Goal: Information Seeking & Learning: Find specific fact

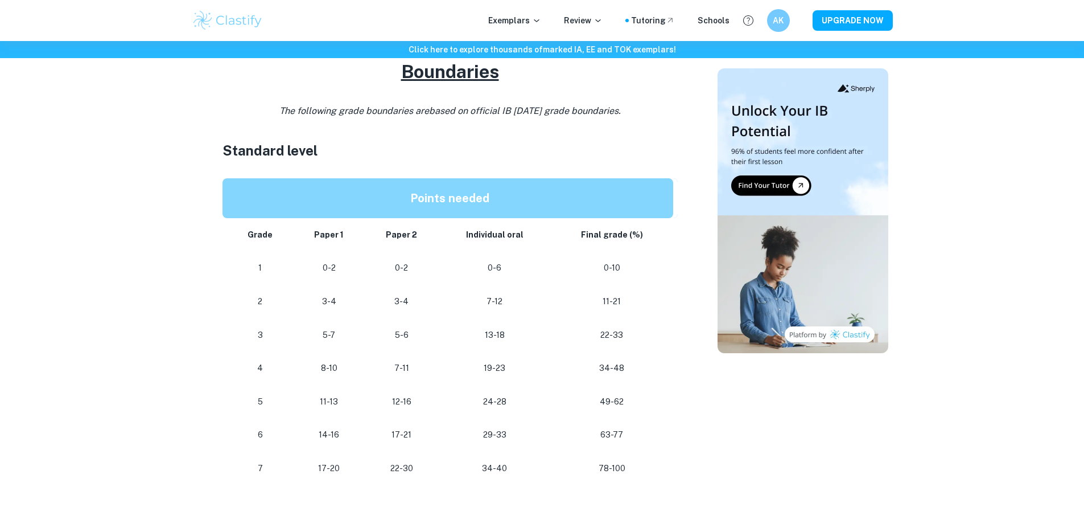
scroll to position [626, 0]
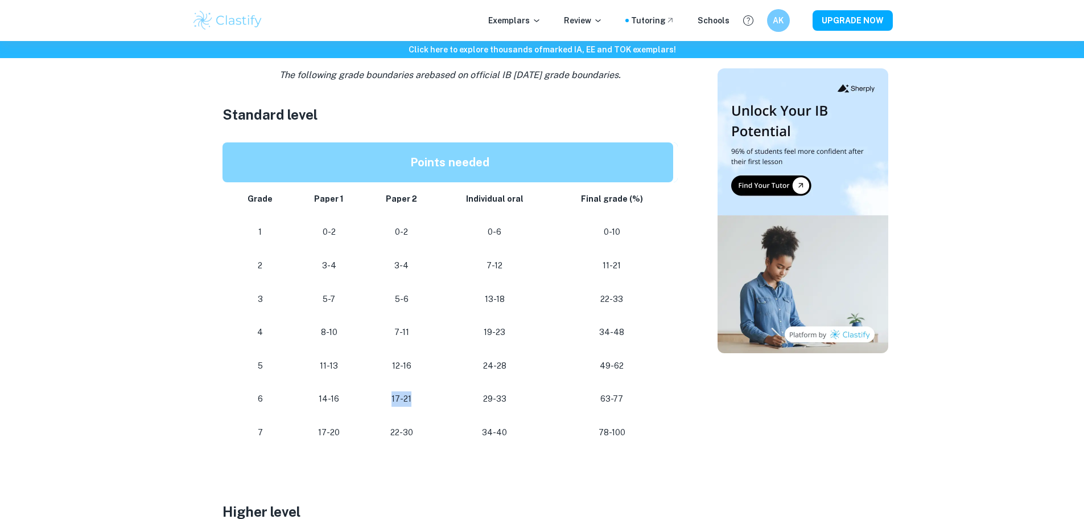
drag, startPoint x: 389, startPoint y: 397, endPoint x: 426, endPoint y: 397, distance: 37.0
click at [426, 397] on p "17-21" at bounding box center [402, 398] width 56 height 15
drag, startPoint x: 370, startPoint y: 400, endPoint x: 431, endPoint y: 404, distance: 61.1
click at [431, 404] on td "17-21" at bounding box center [402, 399] width 74 height 34
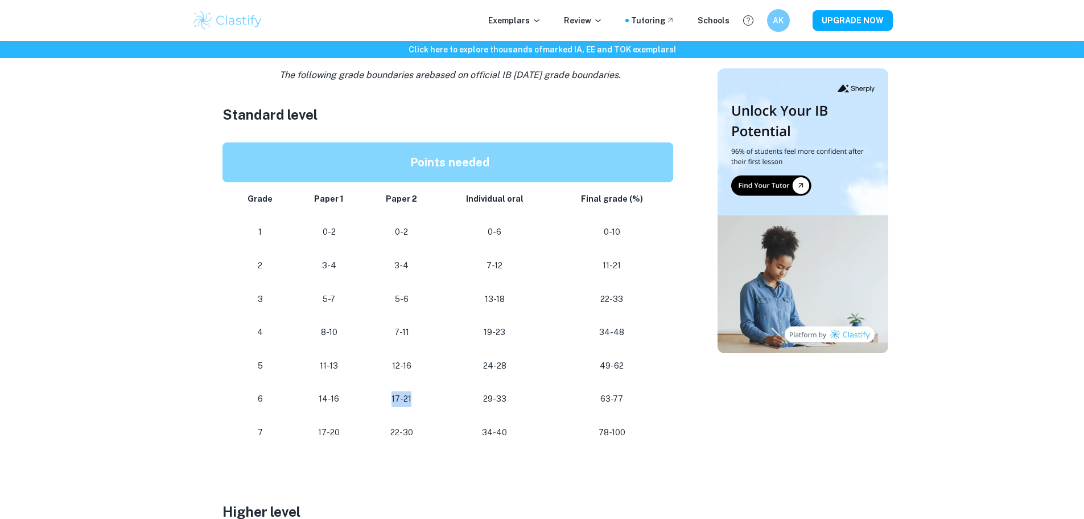
click at [431, 404] on td "17-21" at bounding box center [402, 399] width 74 height 34
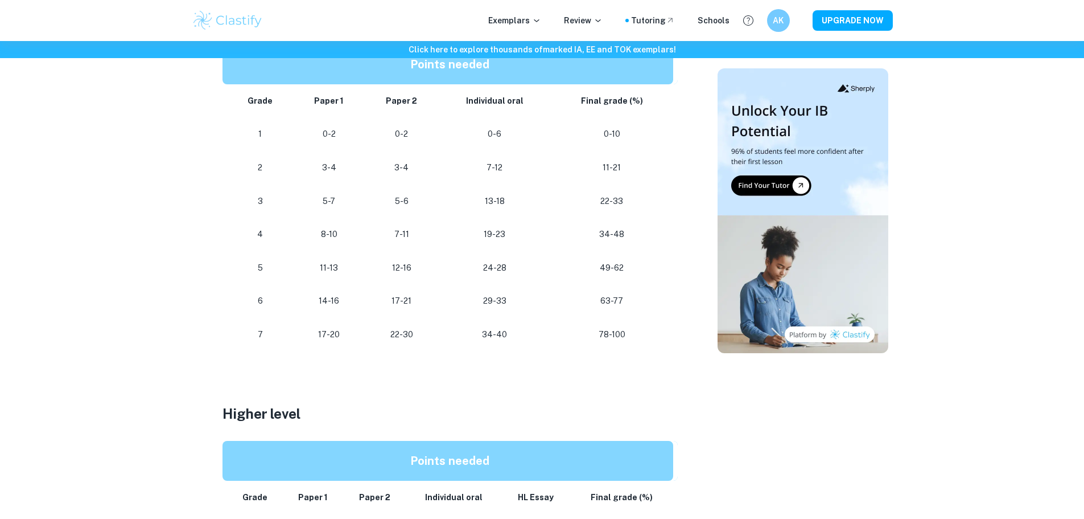
scroll to position [740, 0]
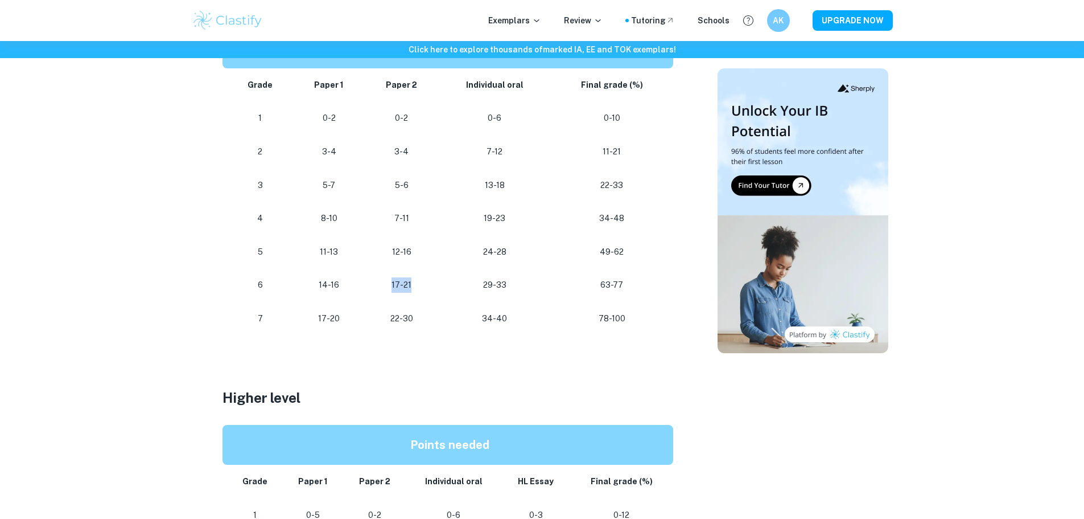
drag, startPoint x: 388, startPoint y: 283, endPoint x: 424, endPoint y: 283, distance: 35.9
click at [424, 283] on p "17-21" at bounding box center [402, 284] width 56 height 15
click at [463, 299] on td "29-33" at bounding box center [494, 285] width 113 height 34
click at [424, 395] on h3 "Higher level" at bounding box center [450, 397] width 455 height 20
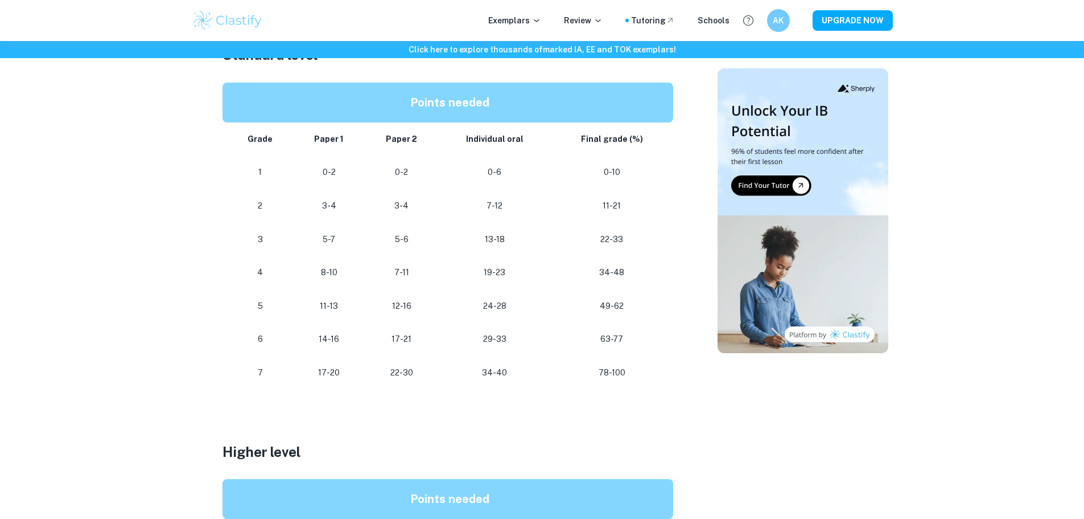
scroll to position [683, 0]
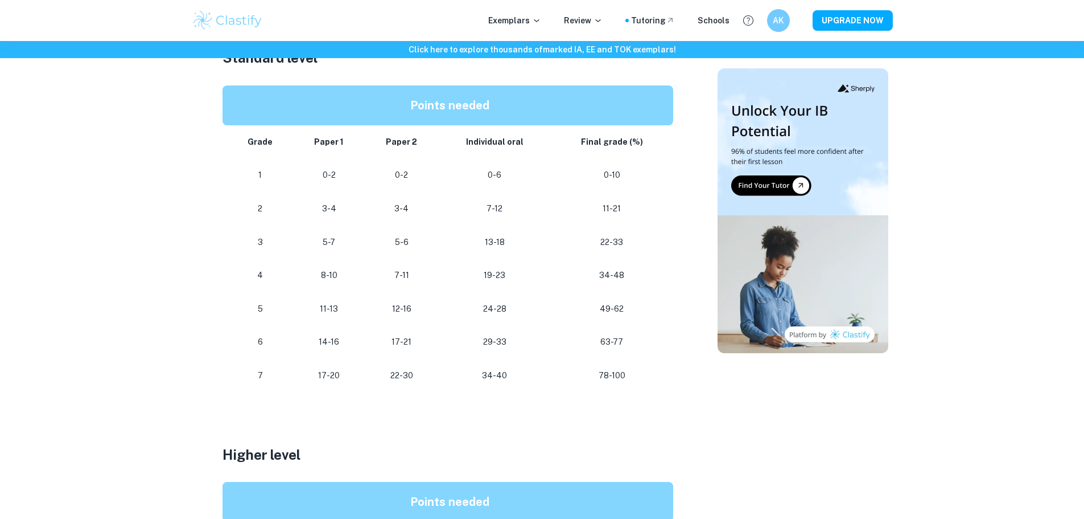
click at [479, 378] on p "34-40" at bounding box center [494, 375] width 94 height 15
click at [211, 272] on div "IB English A Language and Literature Grade Boundaries By [PERSON_NAME] • [DATE]…" at bounding box center [450, 220] width 508 height 1605
